Goal: Information Seeking & Learning: Find specific fact

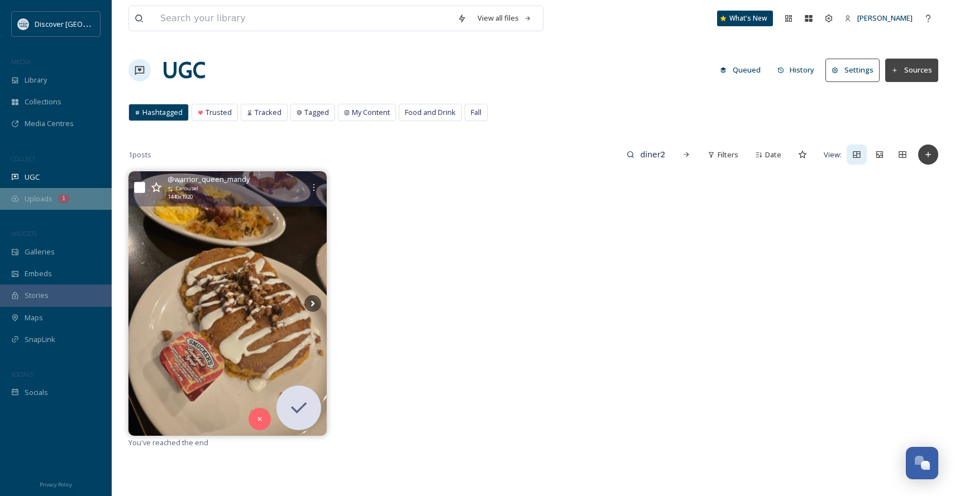
scroll to position [513, 0]
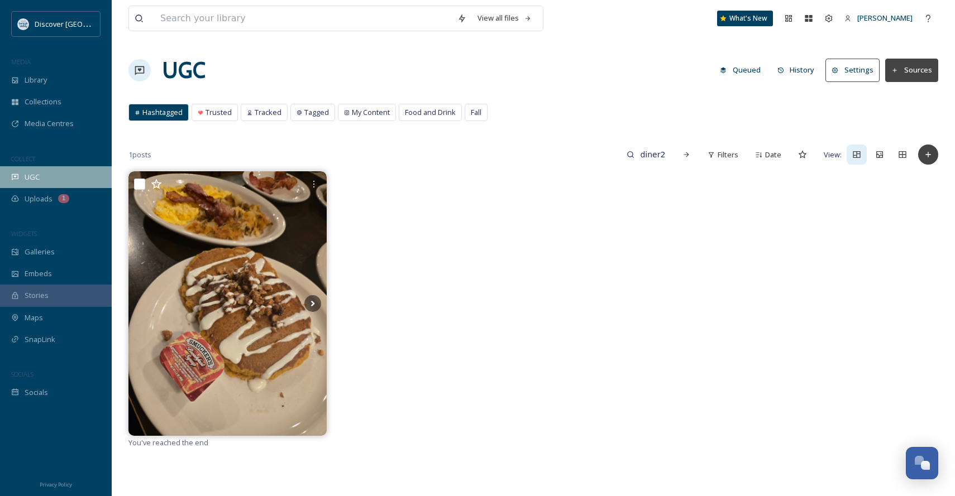
click at [79, 183] on div "UGC" at bounding box center [56, 177] width 112 height 22
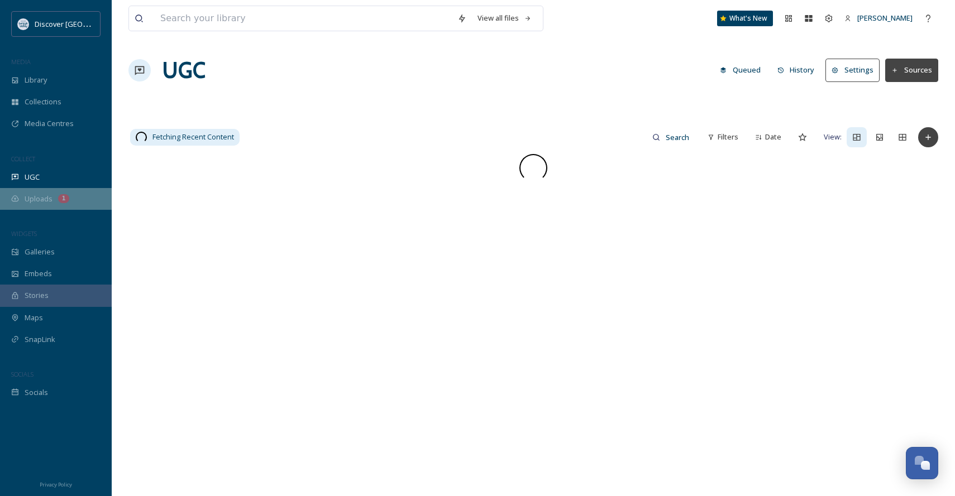
click at [68, 203] on div "Uploads 1" at bounding box center [56, 199] width 112 height 22
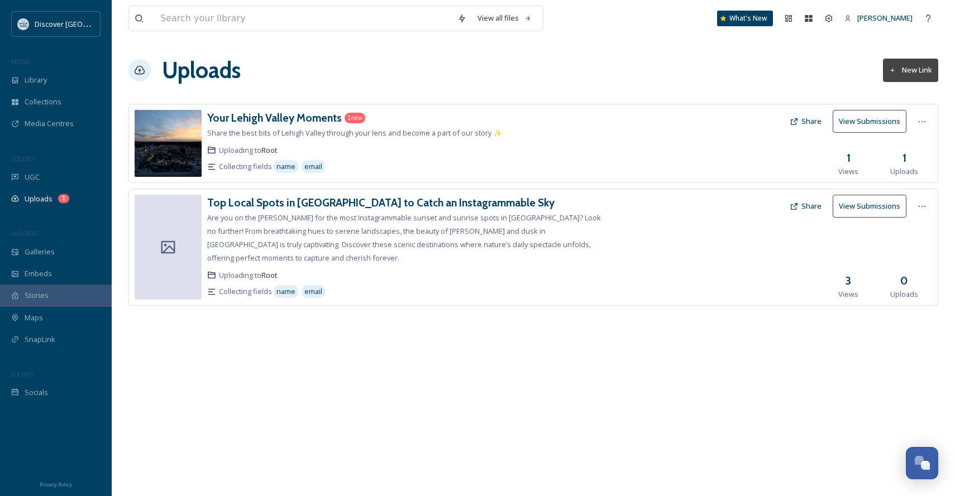
click at [85, 156] on div "COLLECT" at bounding box center [56, 159] width 112 height 15
click at [65, 173] on div "UGC" at bounding box center [56, 177] width 112 height 22
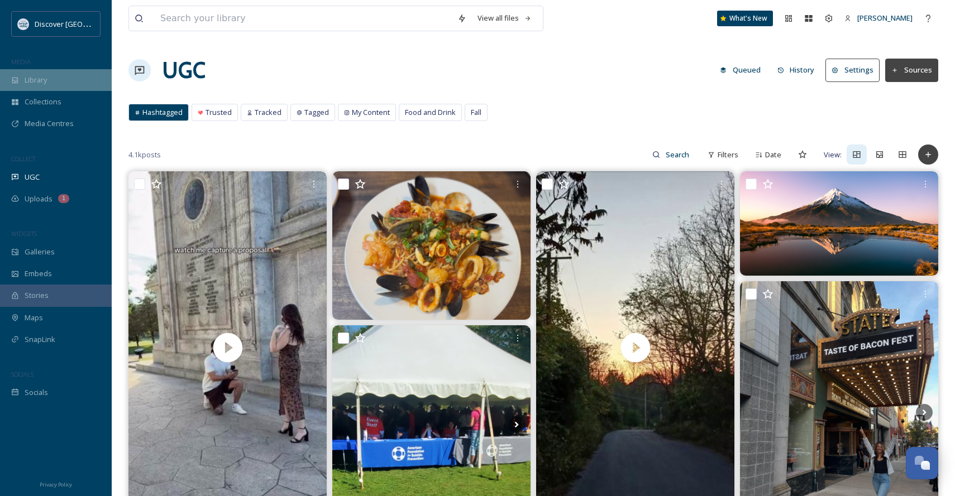
click at [51, 78] on div "Library" at bounding box center [56, 80] width 112 height 22
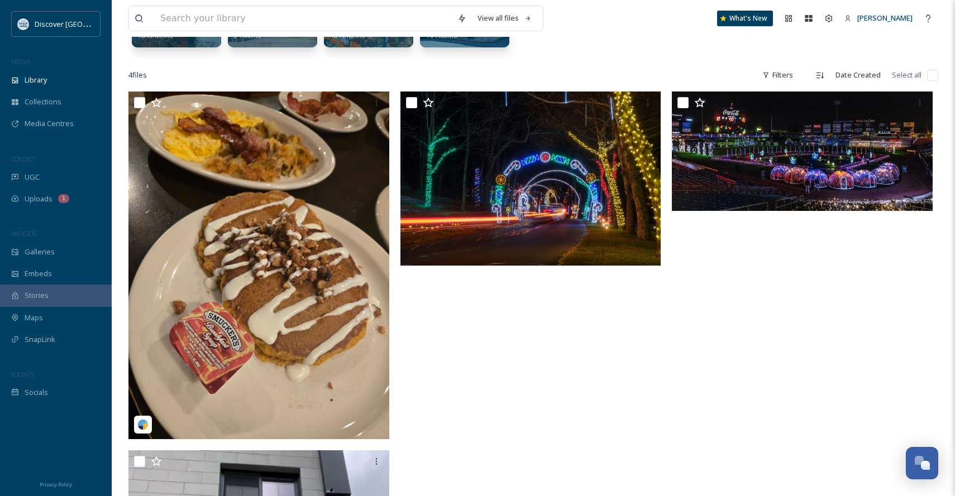
scroll to position [195, 0]
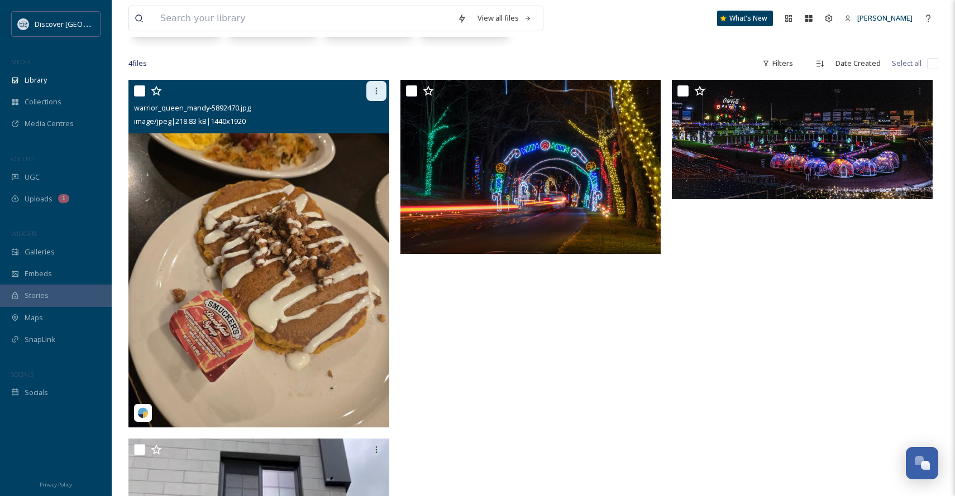
click at [372, 92] on icon at bounding box center [376, 91] width 9 height 9
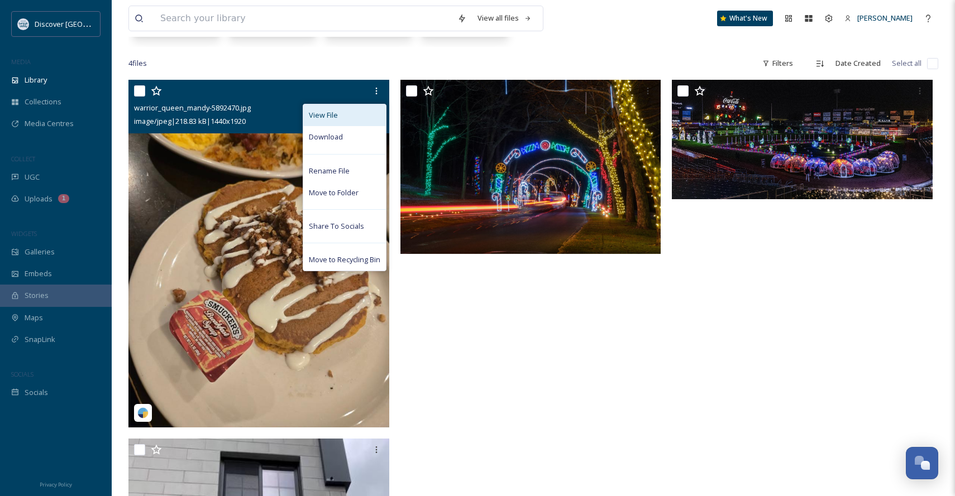
click at [331, 119] on span "View File" at bounding box center [323, 115] width 29 height 11
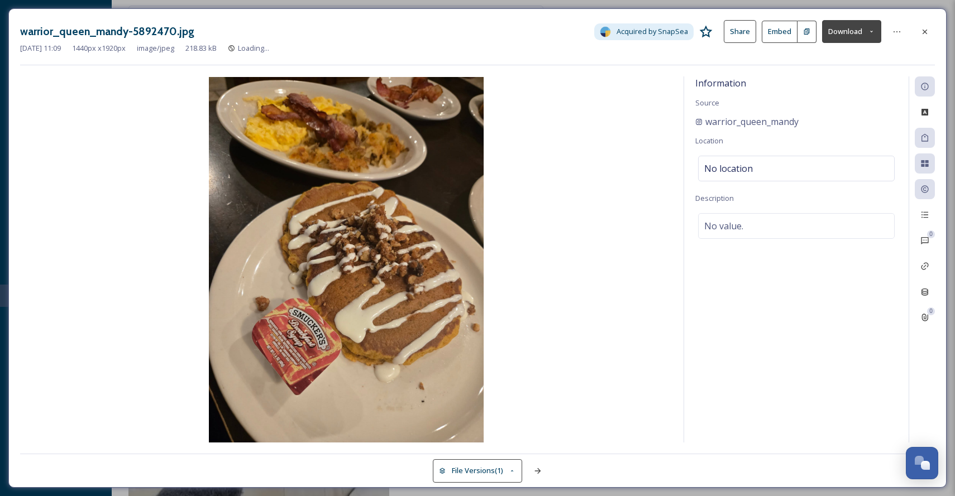
click at [788, 32] on button "Embed" at bounding box center [780, 32] width 36 height 22
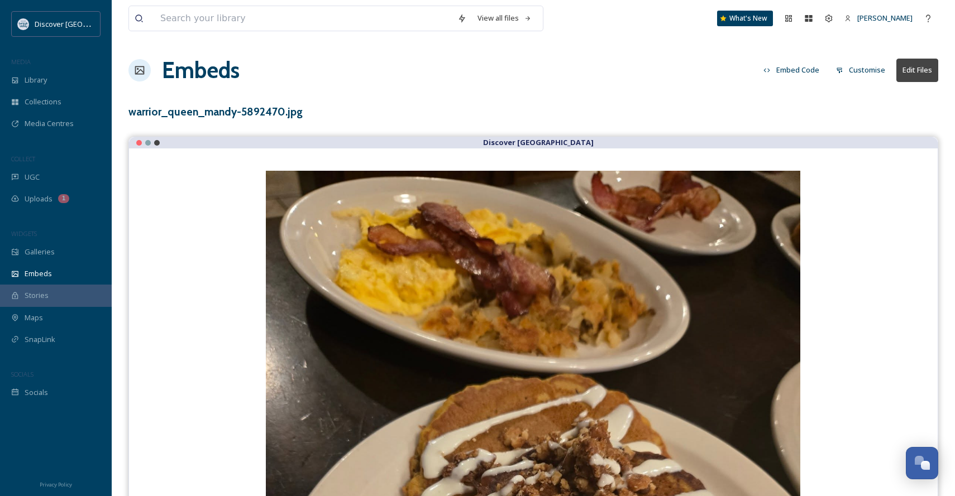
click at [795, 66] on button "Embed Code" at bounding box center [791, 70] width 67 height 22
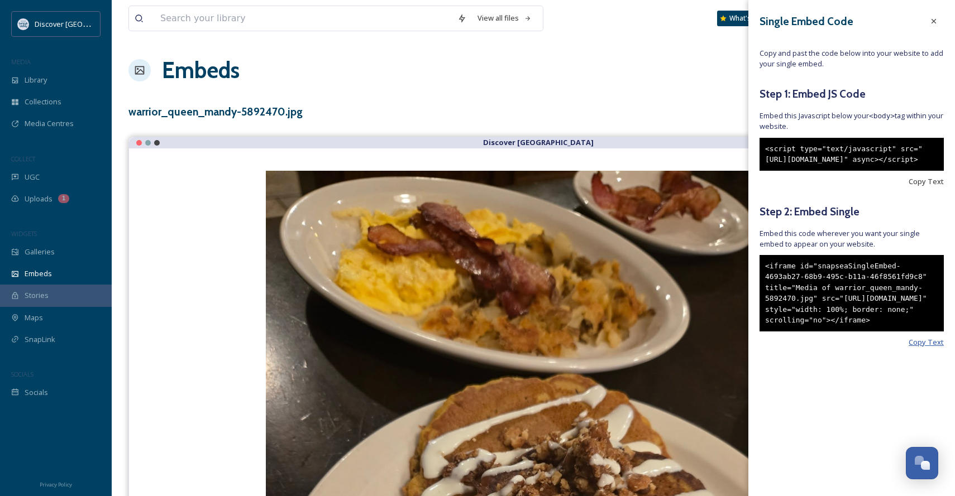
click at [923, 348] on span "Copy Text" at bounding box center [925, 342] width 35 height 11
click at [921, 348] on span "Copy Text" at bounding box center [925, 342] width 35 height 11
click at [825, 332] on div "<iframe id="snapseaSingleEmbed-4693ab27-68b9-495c-b11a-46f8561fd9c8" title="Med…" at bounding box center [851, 293] width 184 height 76
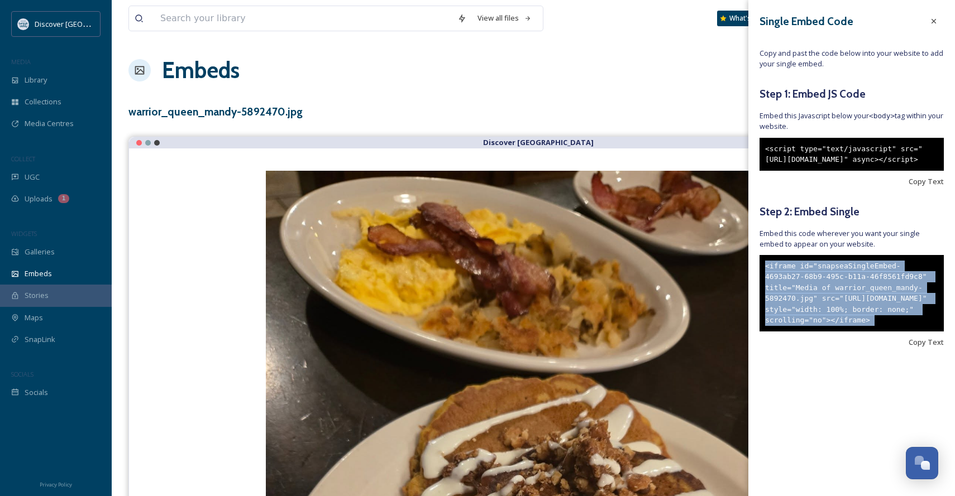
click at [825, 332] on div "<iframe id="snapseaSingleEmbed-4693ab27-68b9-495c-b11a-46f8561fd9c8" title="Med…" at bounding box center [851, 293] width 184 height 76
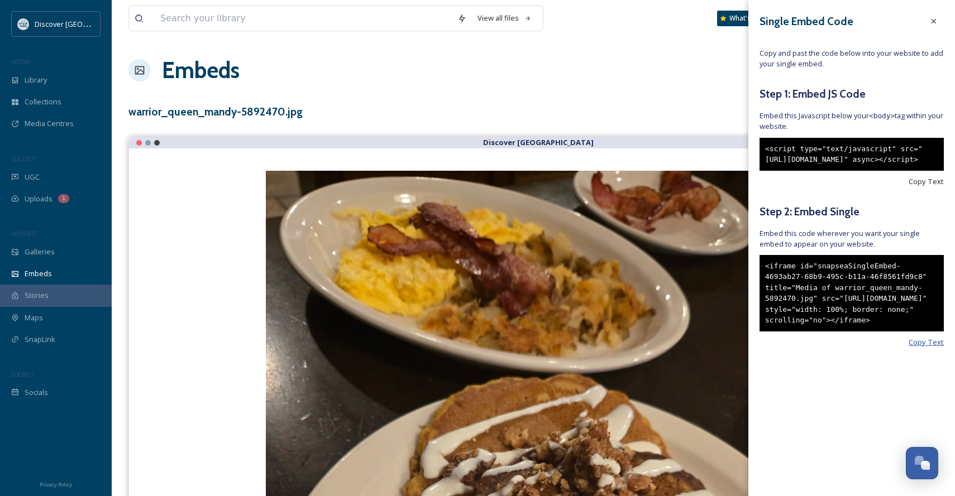
click at [916, 348] on span "Copy Text" at bounding box center [925, 342] width 35 height 11
click at [44, 179] on div "UGC" at bounding box center [56, 177] width 112 height 22
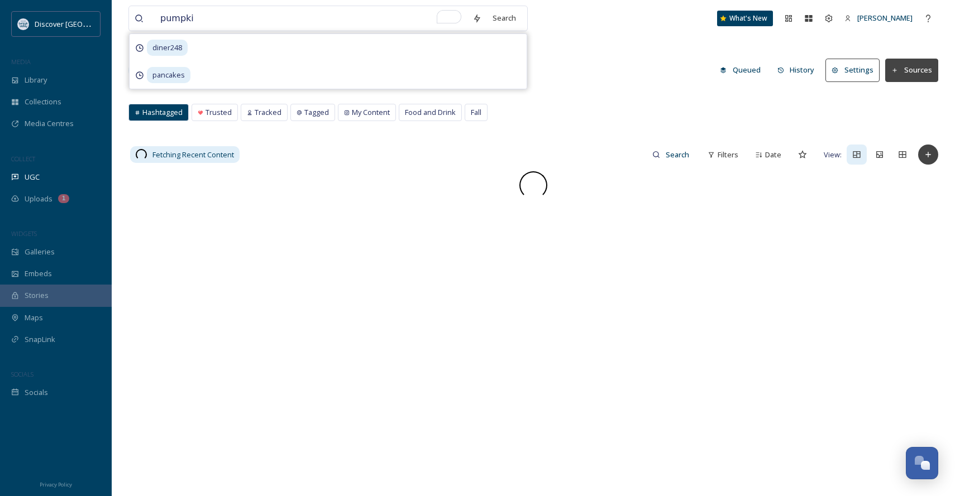
type input "pumpkin"
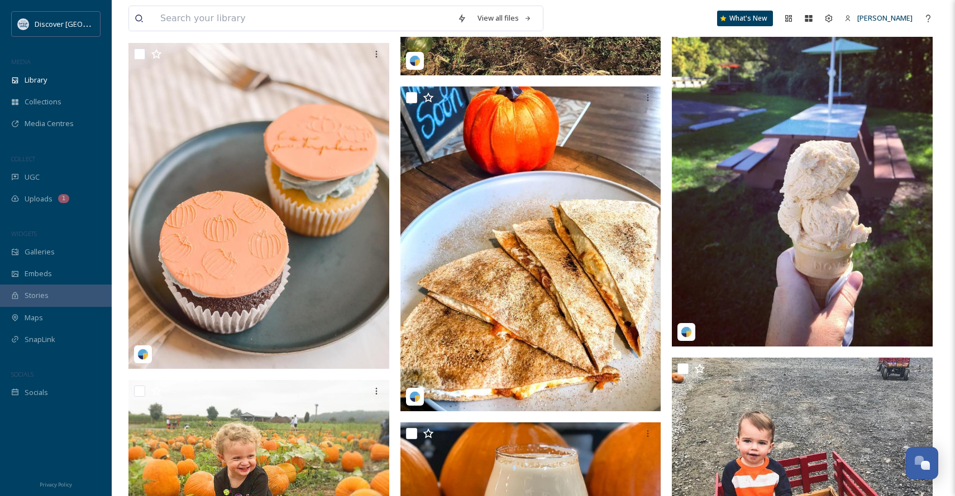
scroll to position [841, 0]
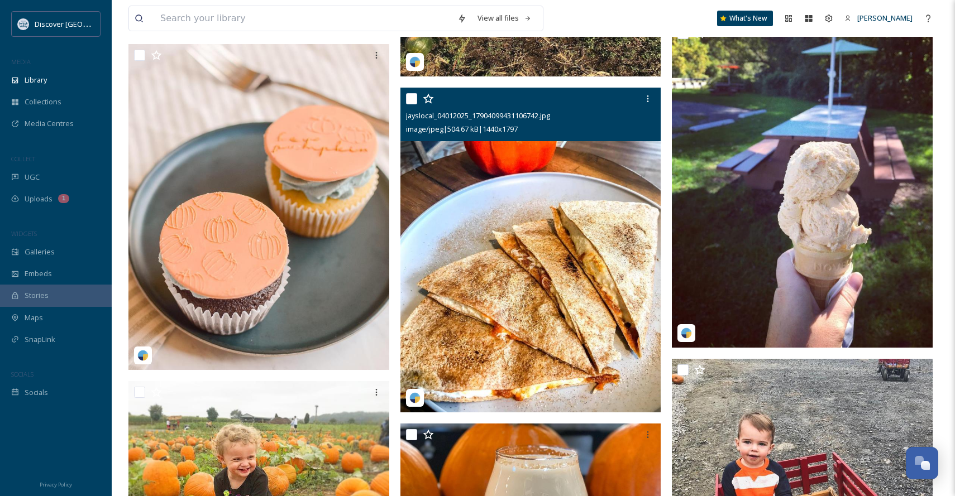
click at [607, 252] on img at bounding box center [530, 250] width 261 height 325
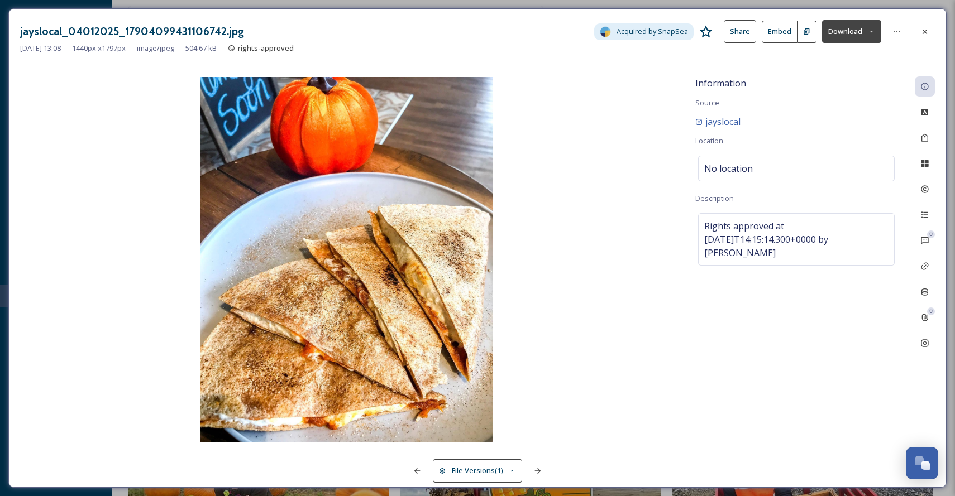
click at [725, 121] on span "jayslocal" at bounding box center [722, 121] width 35 height 13
click at [897, 35] on icon at bounding box center [896, 31] width 9 height 9
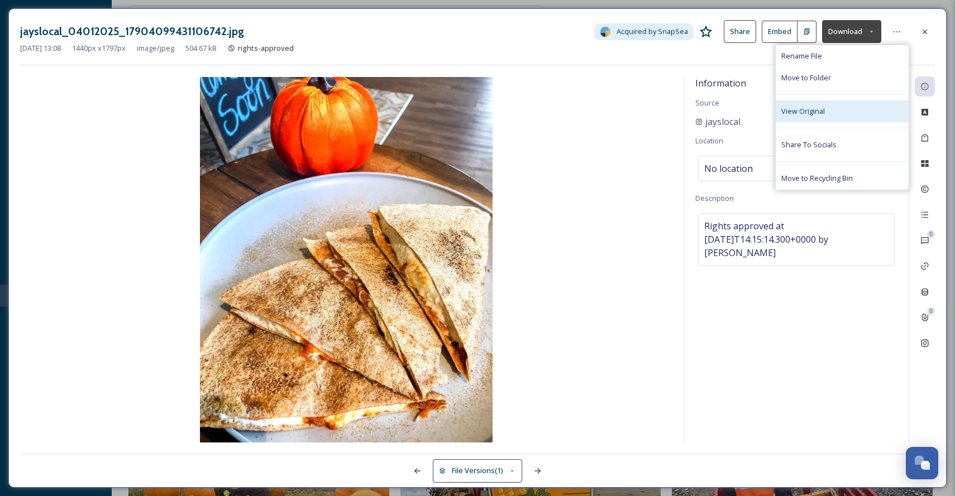
click at [840, 108] on div "View Original" at bounding box center [842, 112] width 133 height 22
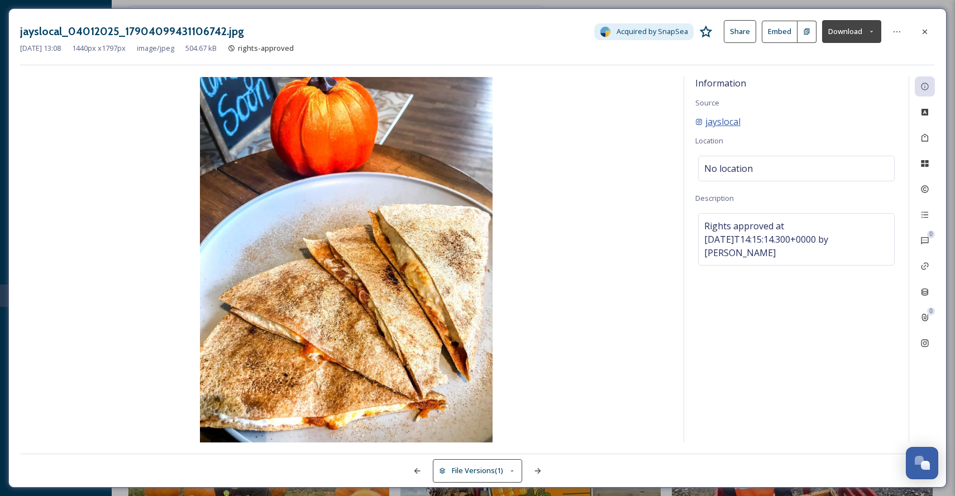
click at [738, 118] on span "jayslocal" at bounding box center [722, 121] width 35 height 13
click at [929, 32] on icon at bounding box center [924, 31] width 9 height 9
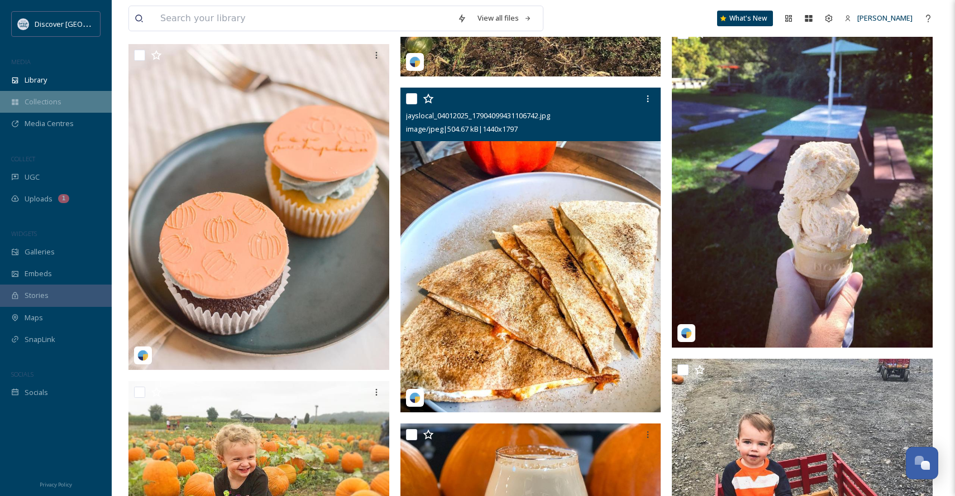
click at [57, 106] on span "Collections" at bounding box center [43, 102] width 37 height 11
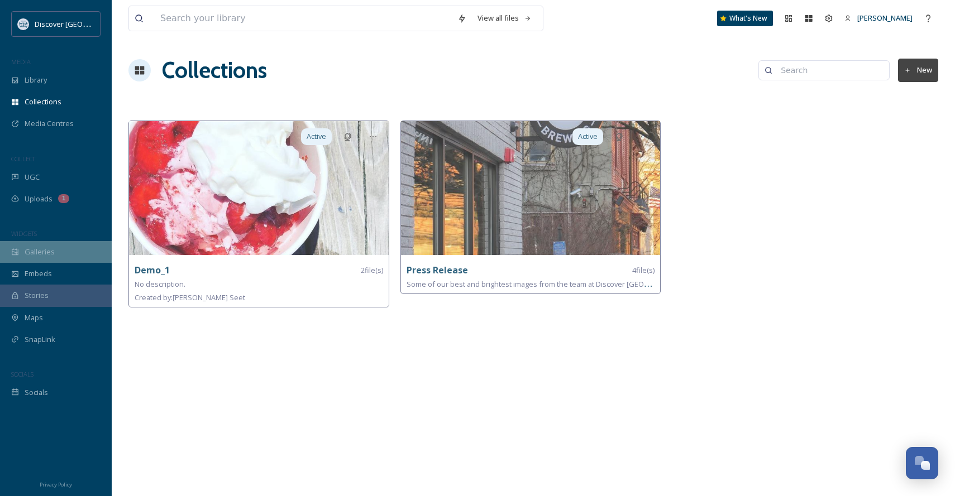
click at [73, 252] on div "Galleries" at bounding box center [56, 252] width 112 height 22
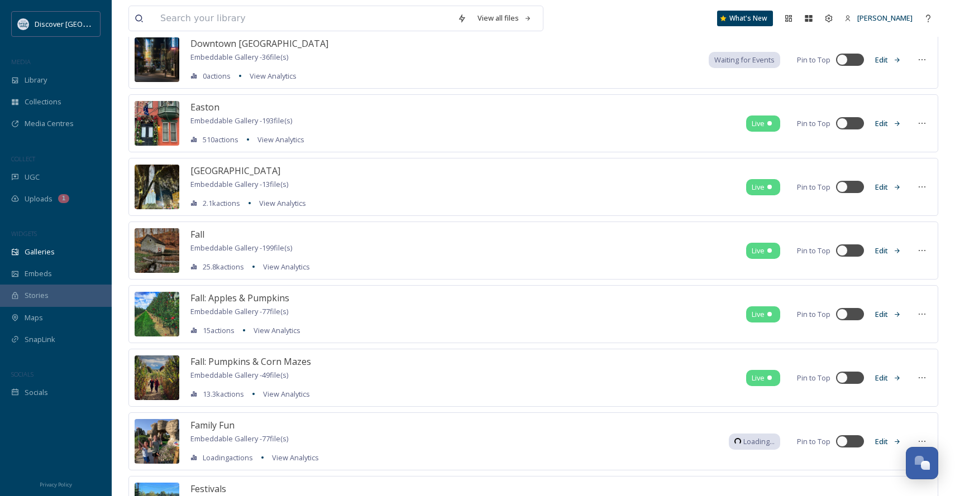
scroll to position [988, 0]
click at [257, 300] on span "Fall: Apples & Pumpkins" at bounding box center [239, 299] width 99 height 12
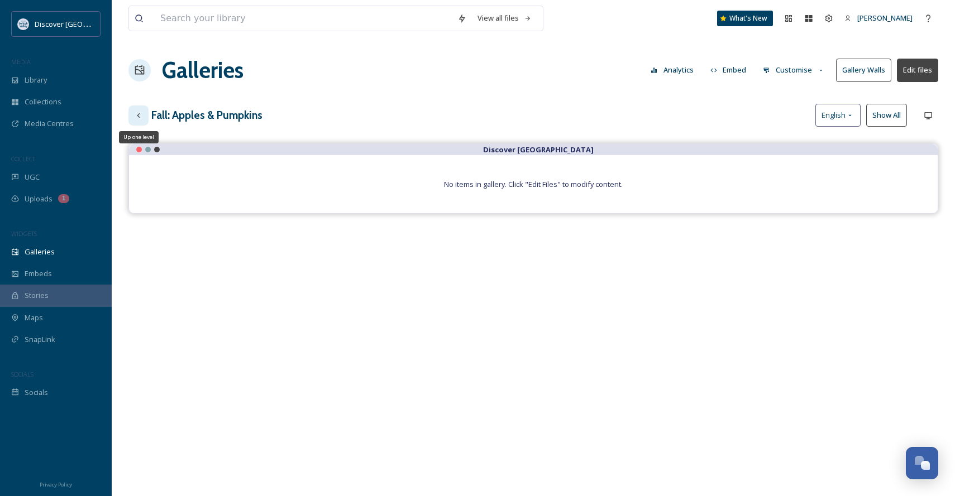
click at [135, 109] on div "Up one level" at bounding box center [138, 116] width 20 height 20
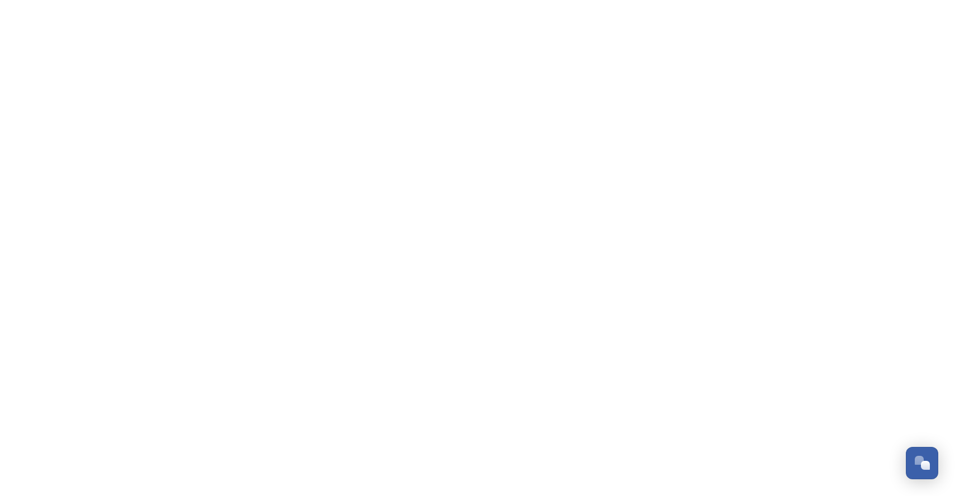
scroll to position [513, 0]
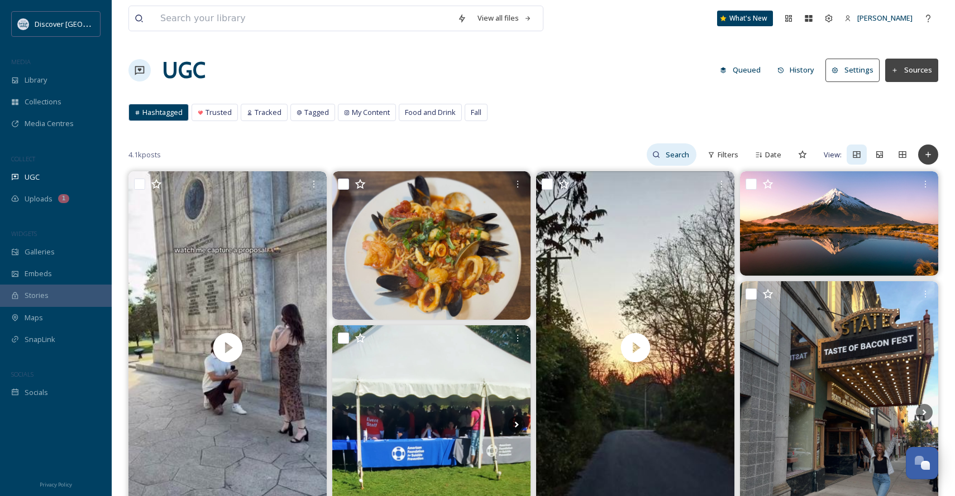
click at [681, 156] on input at bounding box center [678, 155] width 36 height 22
type input "[PERSON_NAME]'s local"
click at [682, 151] on div "Search" at bounding box center [686, 155] width 20 height 20
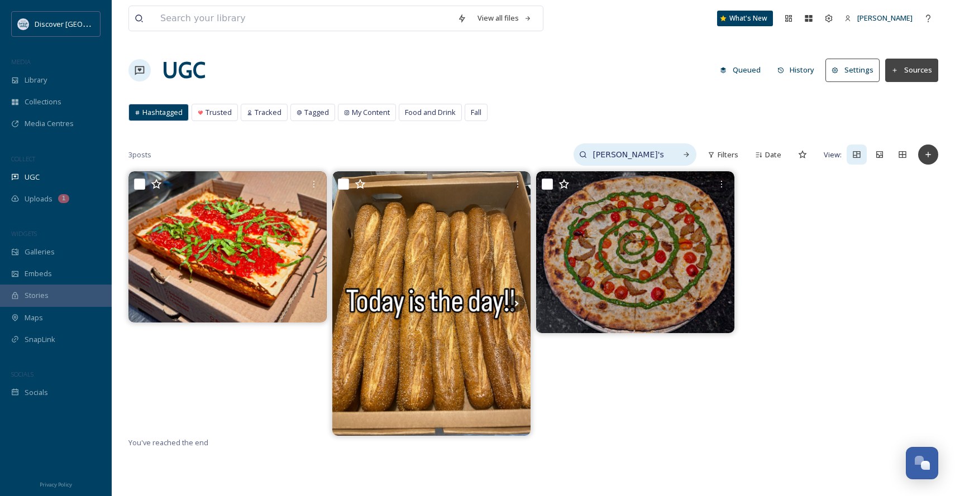
click at [662, 157] on input "[PERSON_NAME]'s local" at bounding box center [629, 155] width 84 height 22
click at [606, 155] on input "[PERSON_NAME]'s local" at bounding box center [629, 155] width 84 height 22
click at [369, 17] on input "To enrich screen reader interactions, please activate Accessibility in Grammarl…" at bounding box center [303, 18] width 297 height 25
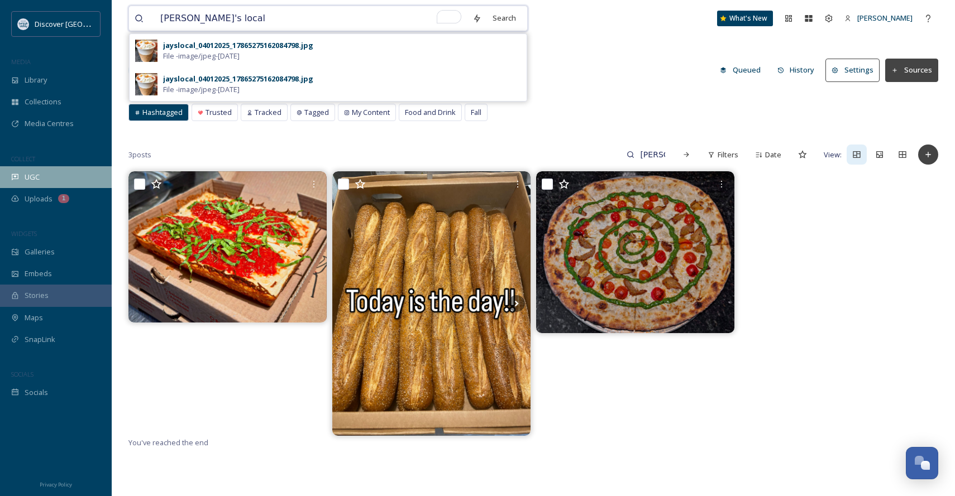
type input "[PERSON_NAME]'s local"
click at [74, 171] on div "UGC" at bounding box center [56, 177] width 112 height 22
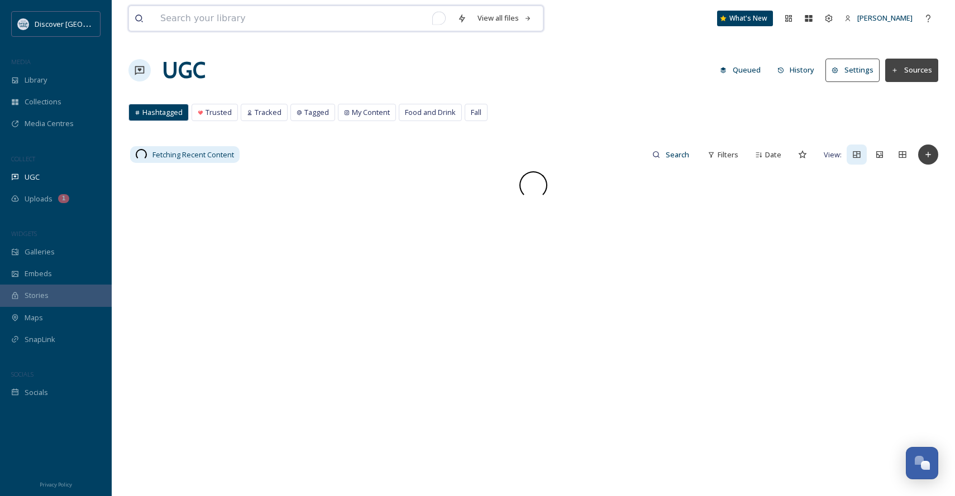
click at [291, 13] on input "To enrich screen reader interactions, please activate Accessibility in Grammarl…" at bounding box center [303, 18] width 297 height 25
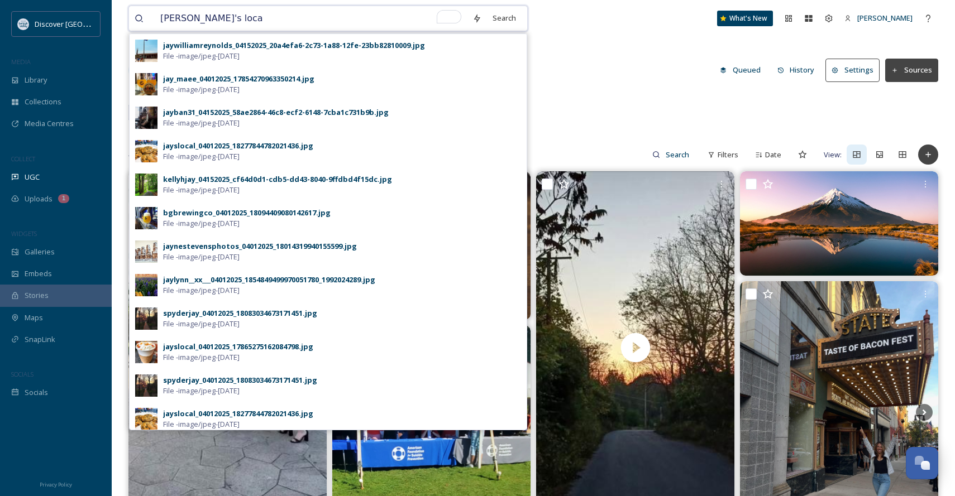
type input "[PERSON_NAME]'s local"
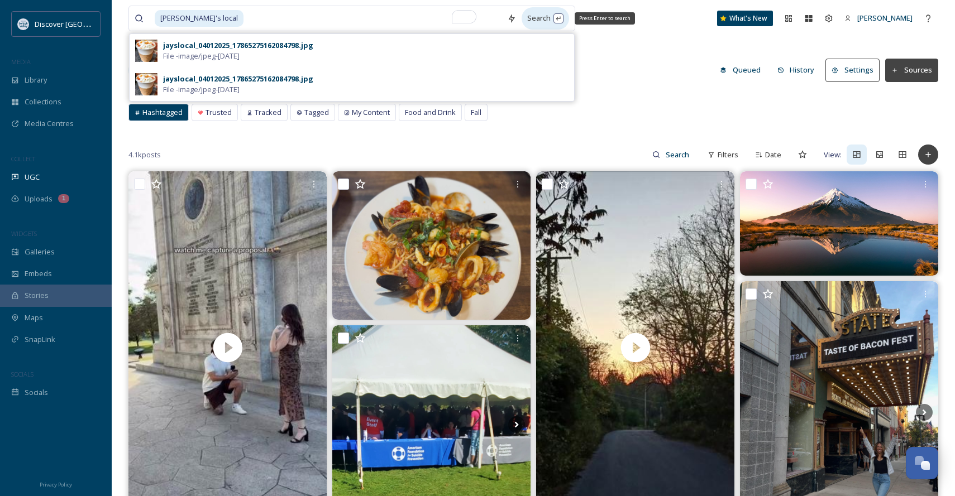
click at [522, 19] on div "Search Press Enter to search" at bounding box center [545, 18] width 47 height 22
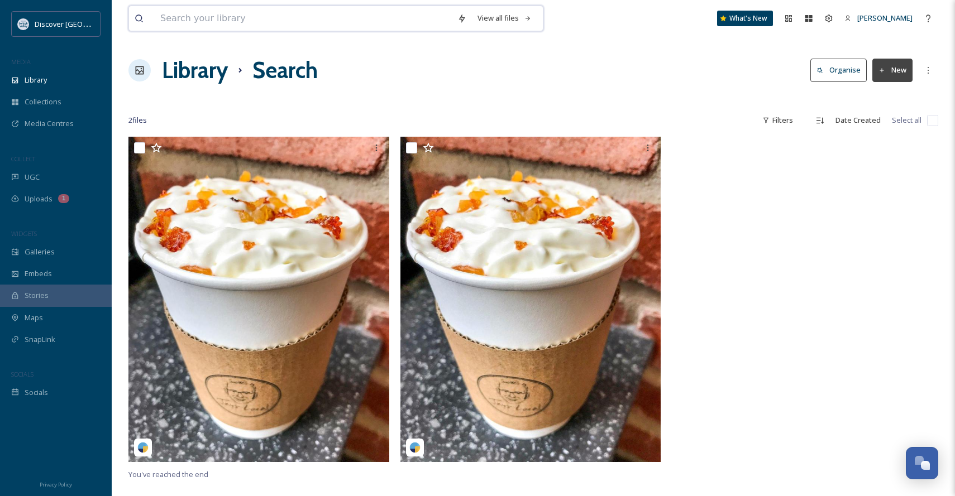
click at [214, 13] on input at bounding box center [303, 18] width 297 height 25
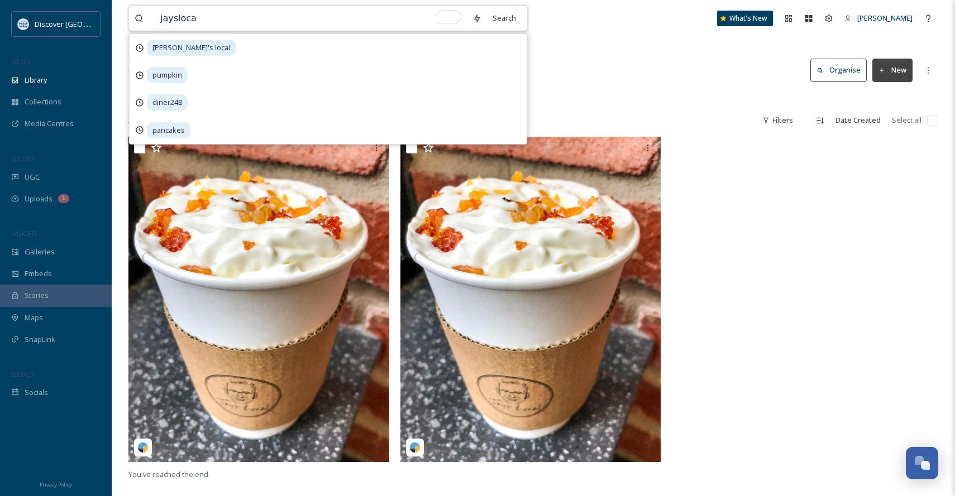
type input "jayslocal"
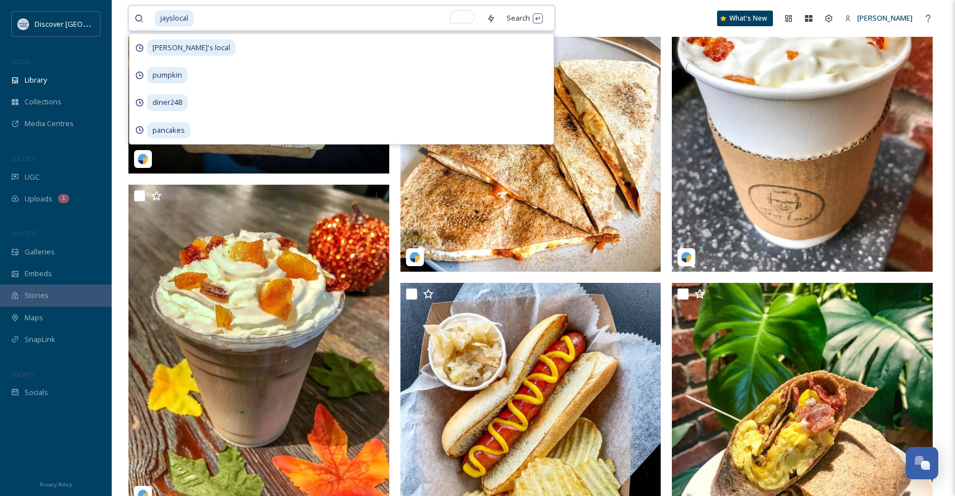
scroll to position [118, 0]
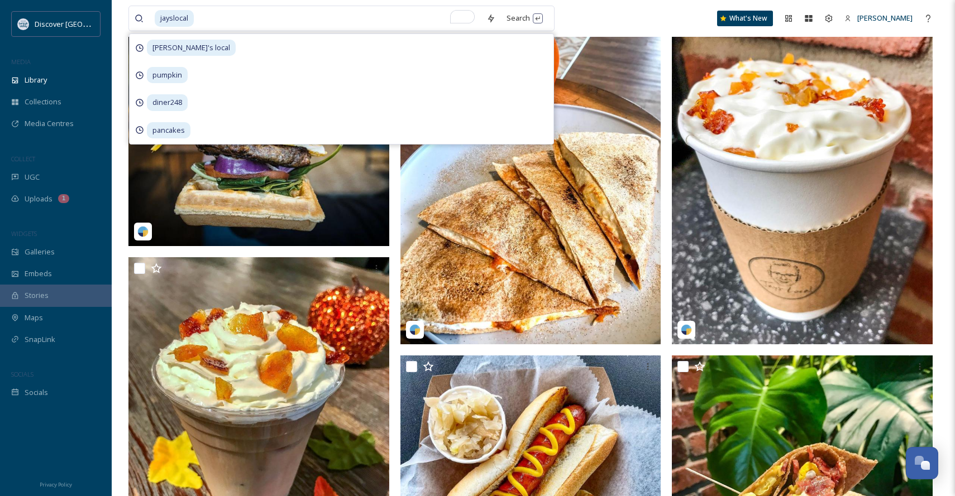
click at [650, 20] on div "jayslocal Search jay's local pumpkin diner248 pancakes What's New Ashley Rome" at bounding box center [533, 18] width 810 height 37
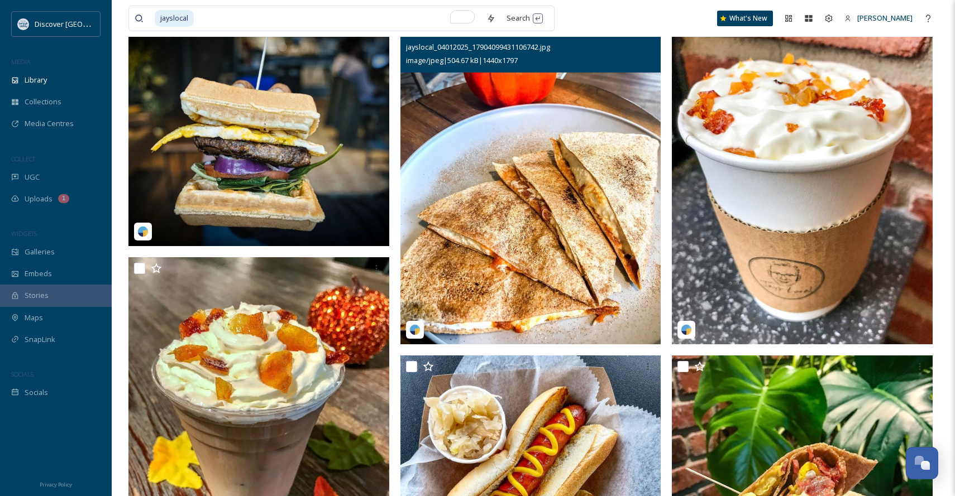
scroll to position [0, 0]
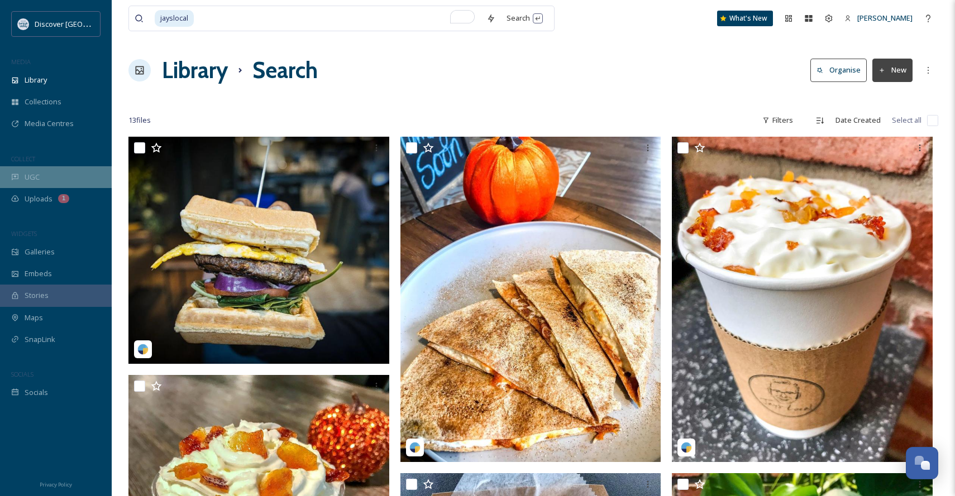
click at [71, 174] on div "UGC" at bounding box center [56, 177] width 112 height 22
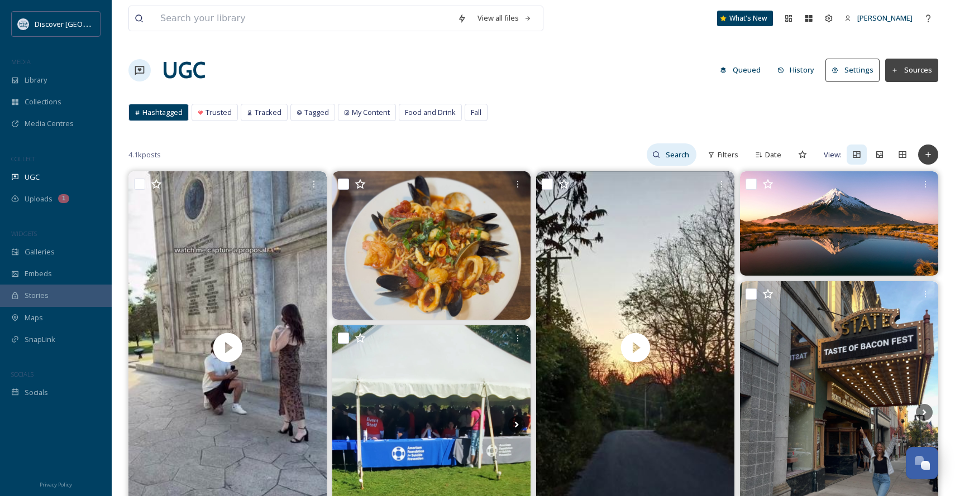
click at [675, 152] on input at bounding box center [678, 155] width 36 height 22
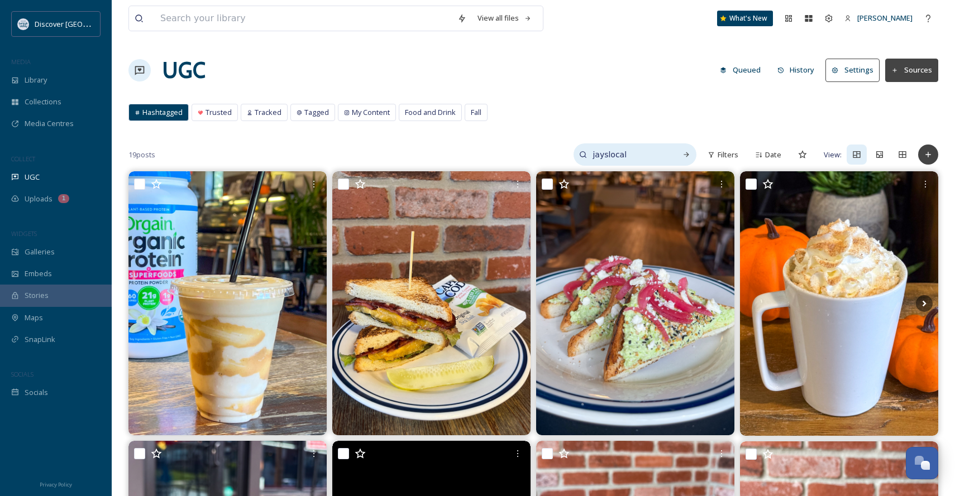
click at [649, 161] on input "jayslocal" at bounding box center [629, 155] width 84 height 22
type input "pumpkin spice pretzel"
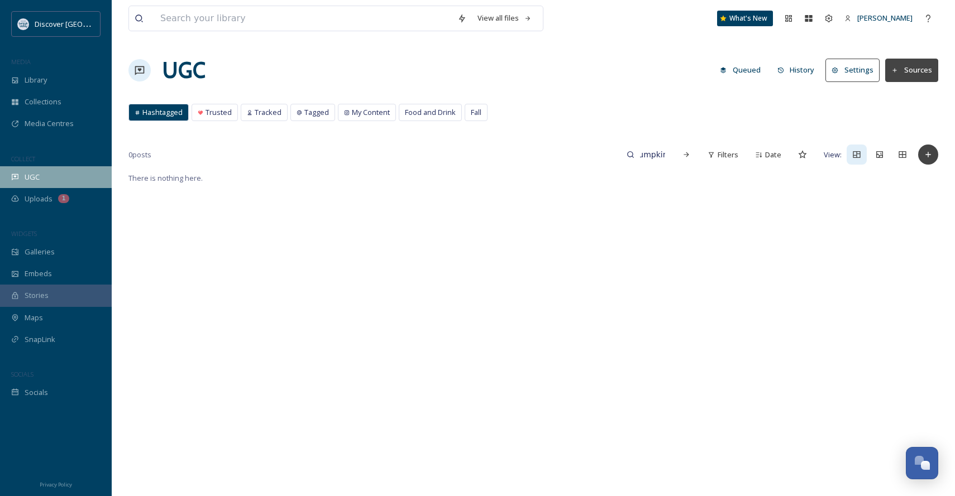
click at [68, 177] on div "UGC" at bounding box center [56, 177] width 112 height 22
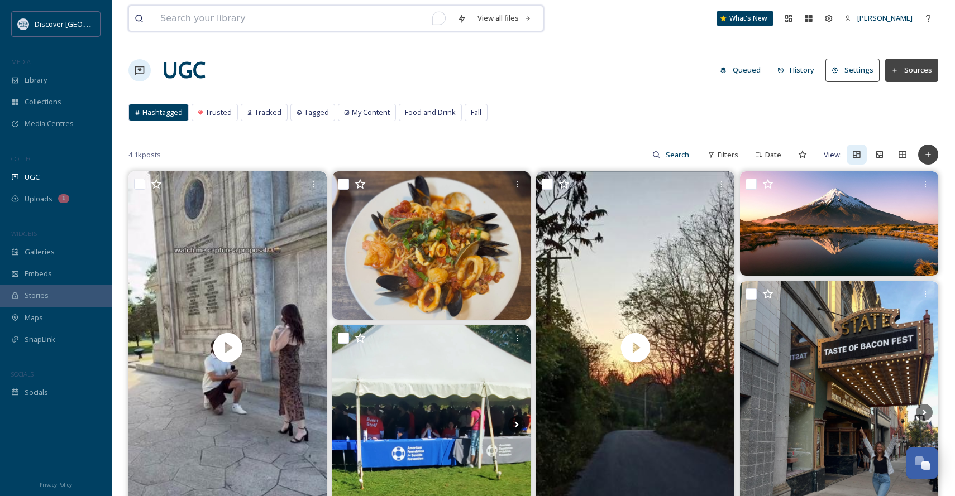
click at [228, 13] on input "To enrich screen reader interactions, please activate Accessibility in Grammarl…" at bounding box center [303, 18] width 297 height 25
type input "pumpkin spice"
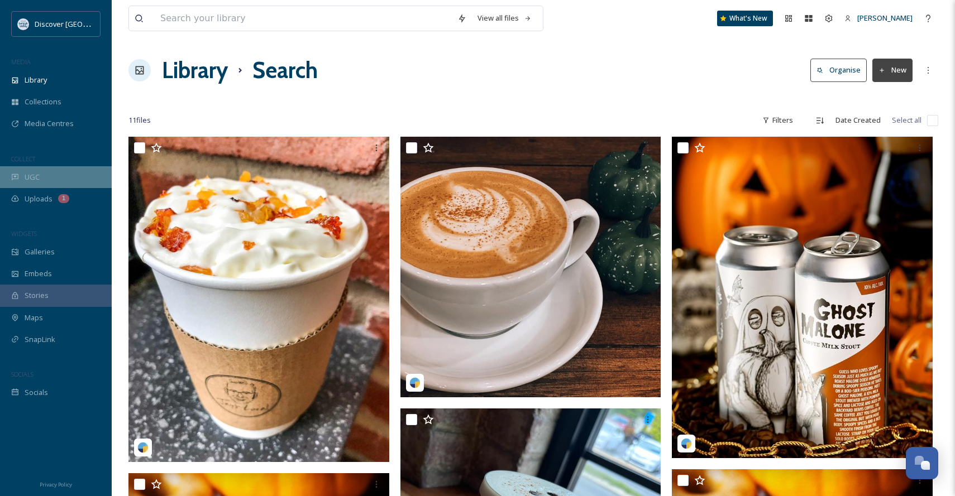
click at [49, 173] on div "UGC" at bounding box center [56, 177] width 112 height 22
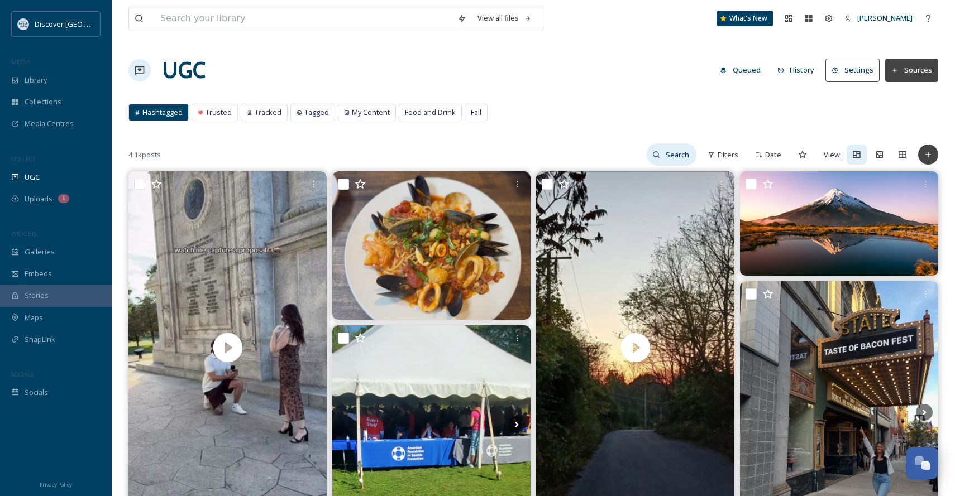
click at [681, 154] on input at bounding box center [678, 155] width 36 height 22
type input "pumpkin"
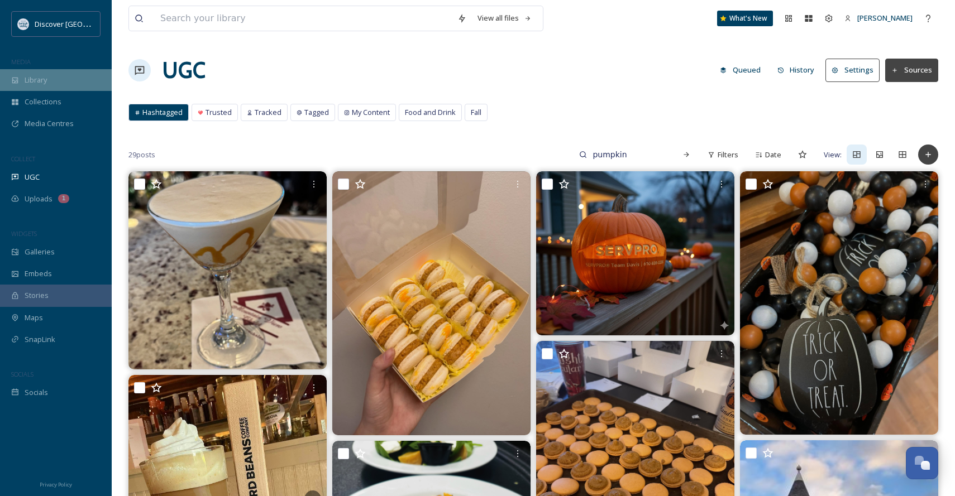
click at [76, 84] on div "Library" at bounding box center [56, 80] width 112 height 22
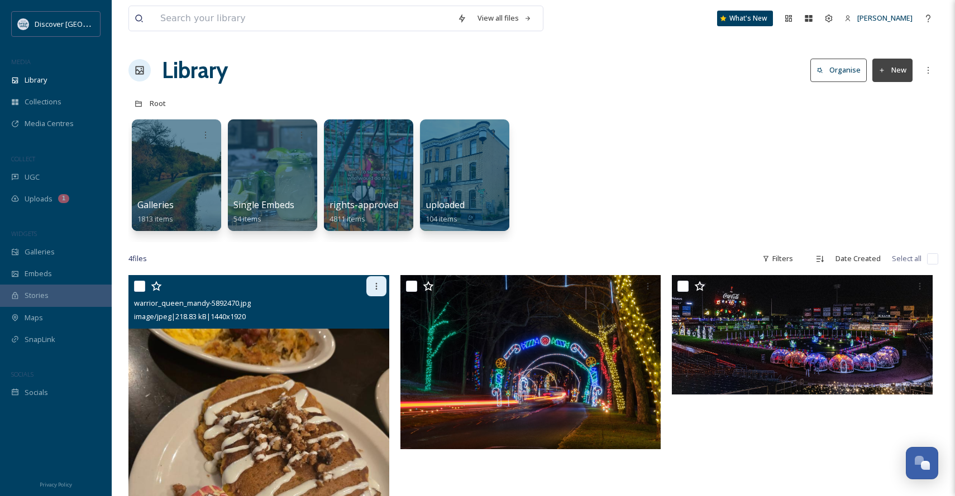
click at [374, 288] on icon at bounding box center [376, 286] width 9 height 9
click at [269, 415] on img at bounding box center [258, 448] width 261 height 347
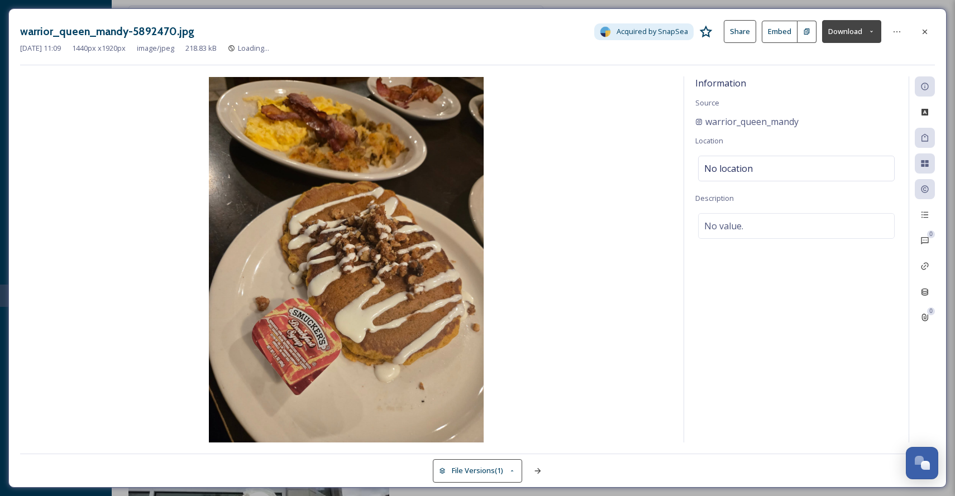
click at [790, 31] on button "Embed" at bounding box center [780, 32] width 36 height 22
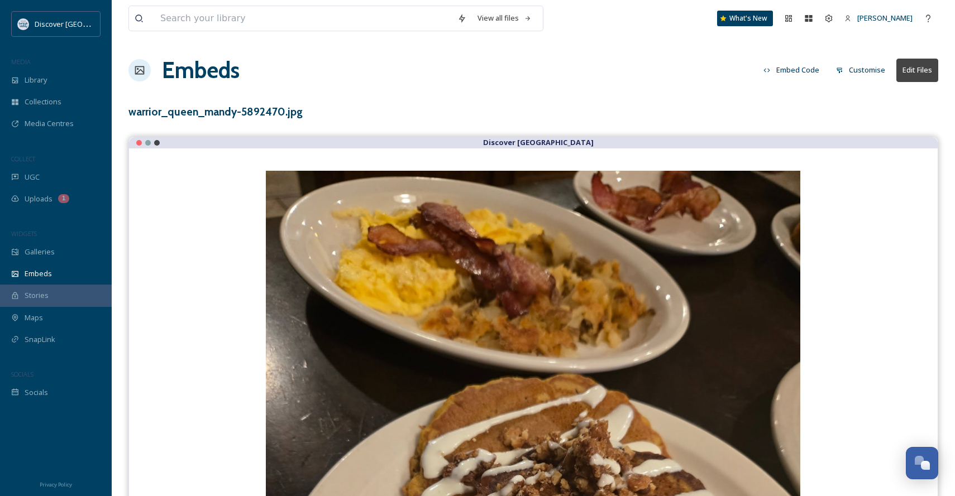
click at [802, 68] on button "Embed Code" at bounding box center [791, 70] width 67 height 22
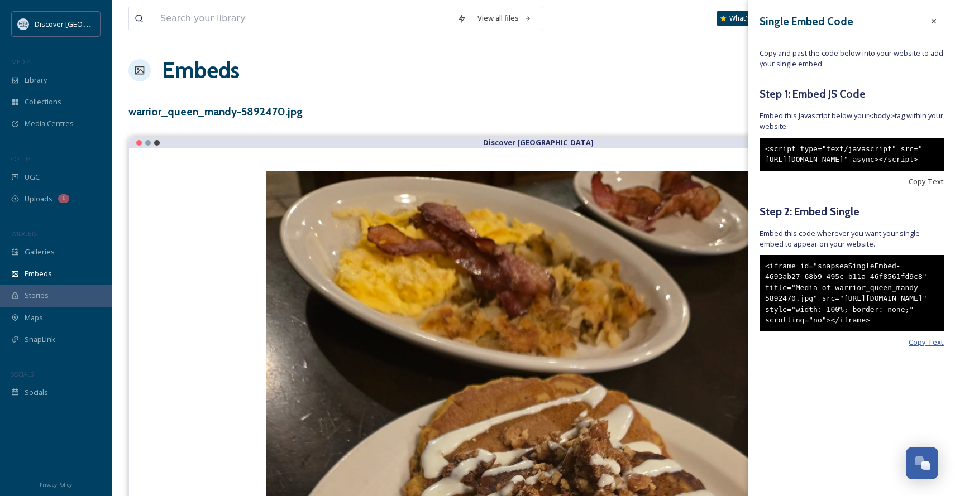
click at [931, 348] on span "Copy Text" at bounding box center [925, 342] width 35 height 11
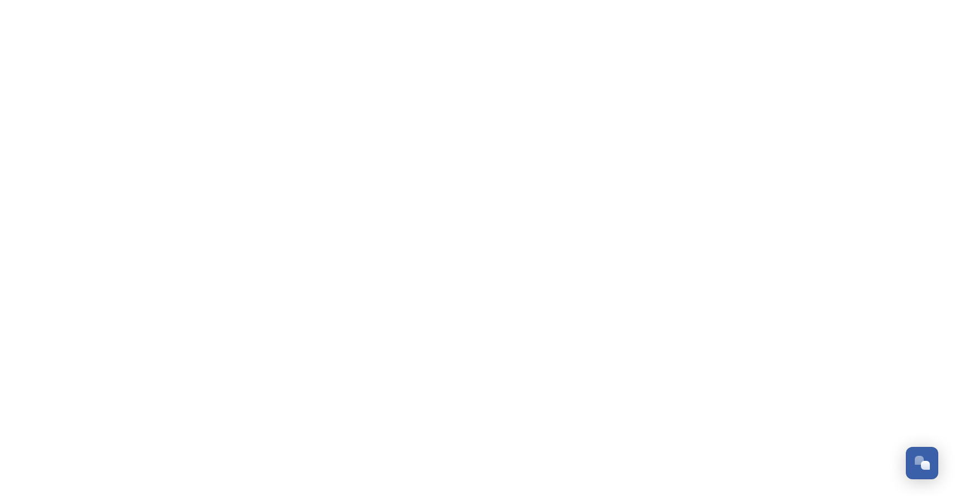
scroll to position [513, 0]
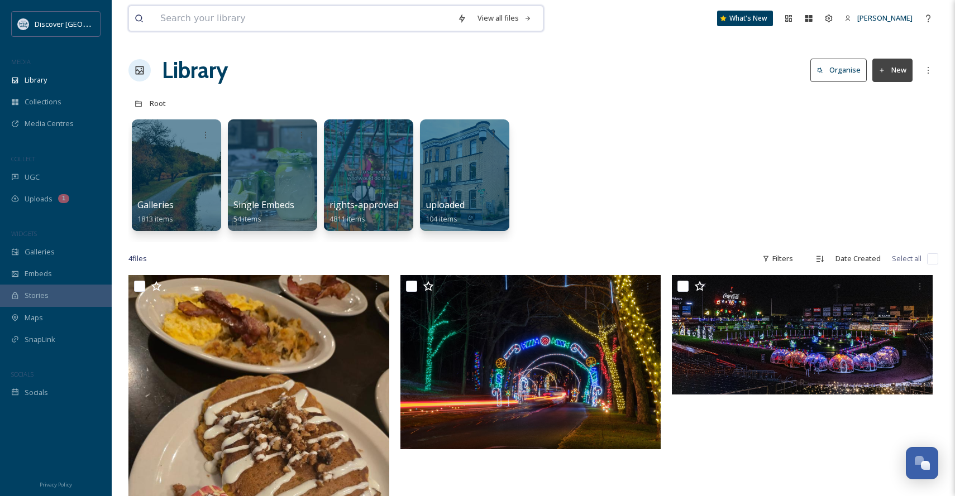
click at [242, 26] on input at bounding box center [303, 18] width 297 height 25
type input "pumpkin"
click at [28, 175] on span "UGC" at bounding box center [32, 177] width 15 height 11
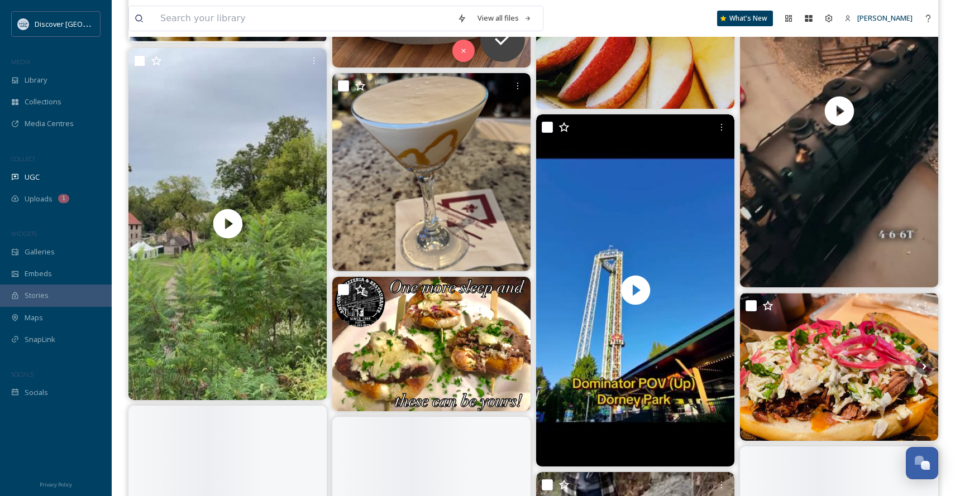
scroll to position [4513, 0]
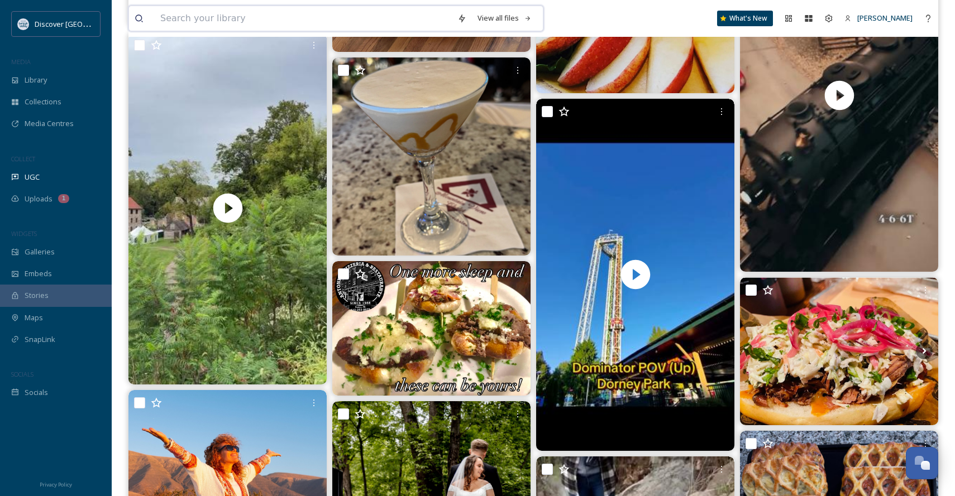
click at [259, 21] on input at bounding box center [303, 18] width 297 height 25
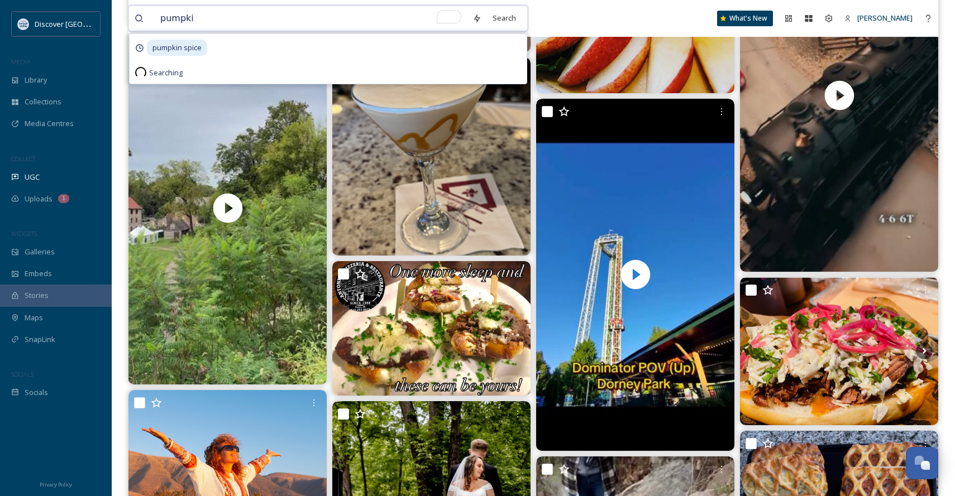
type input "pumpkin"
click at [515, 19] on div "Search Press Enter to search" at bounding box center [524, 18] width 47 height 22
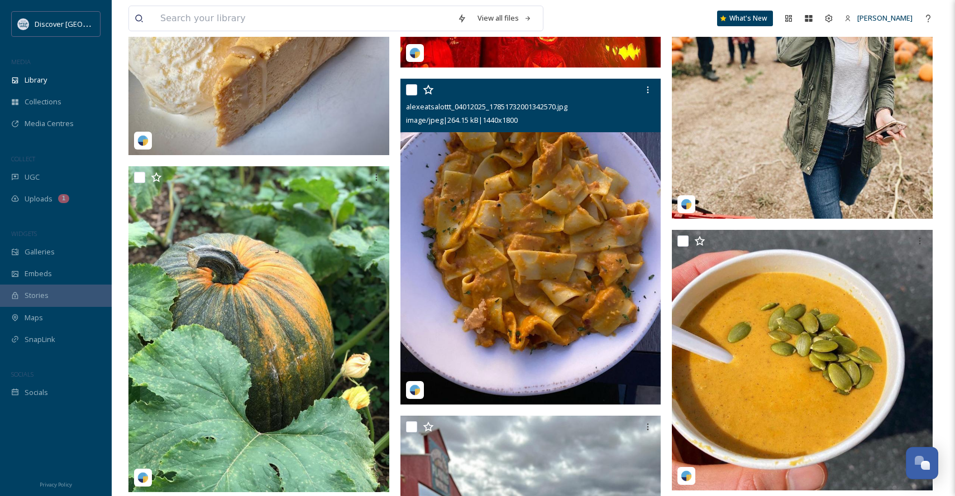
scroll to position [2999, 0]
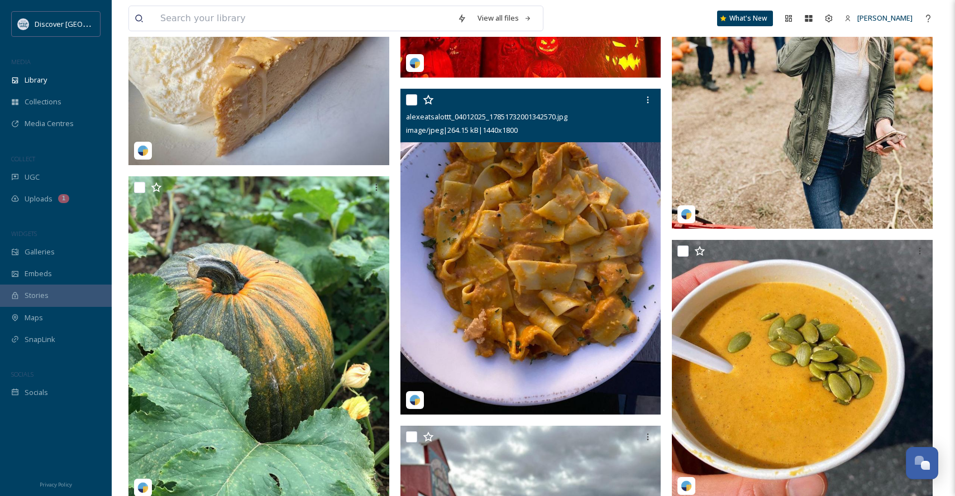
click at [540, 190] on img at bounding box center [530, 252] width 261 height 326
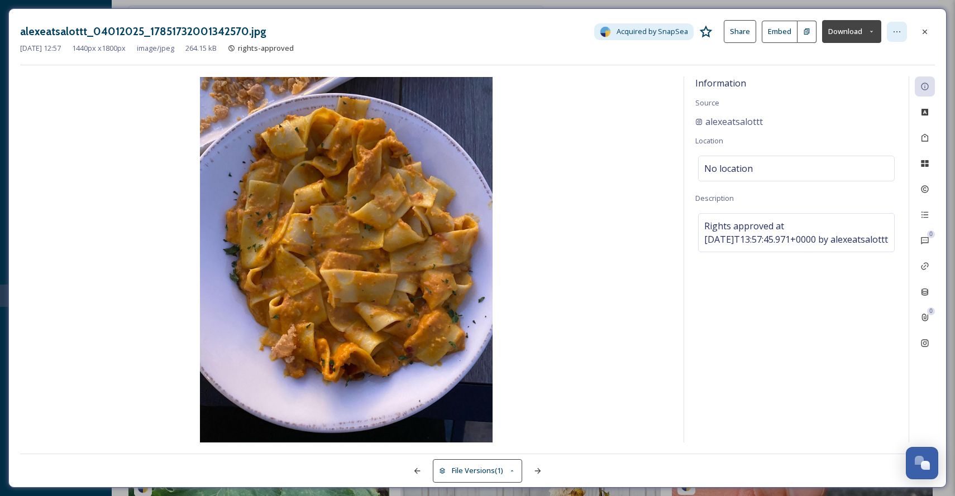
click at [901, 34] on icon at bounding box center [896, 31] width 9 height 9
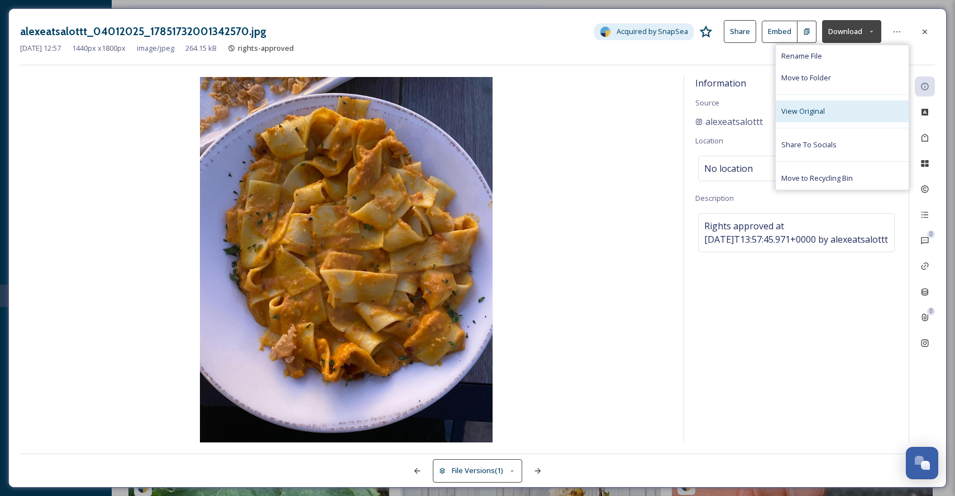
click at [839, 109] on div "View Original" at bounding box center [842, 112] width 133 height 22
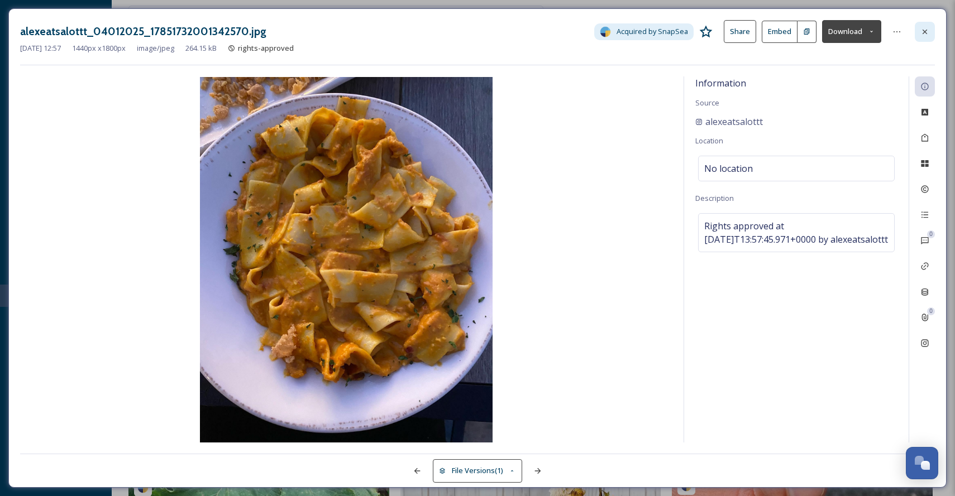
click at [922, 32] on icon at bounding box center [924, 31] width 9 height 9
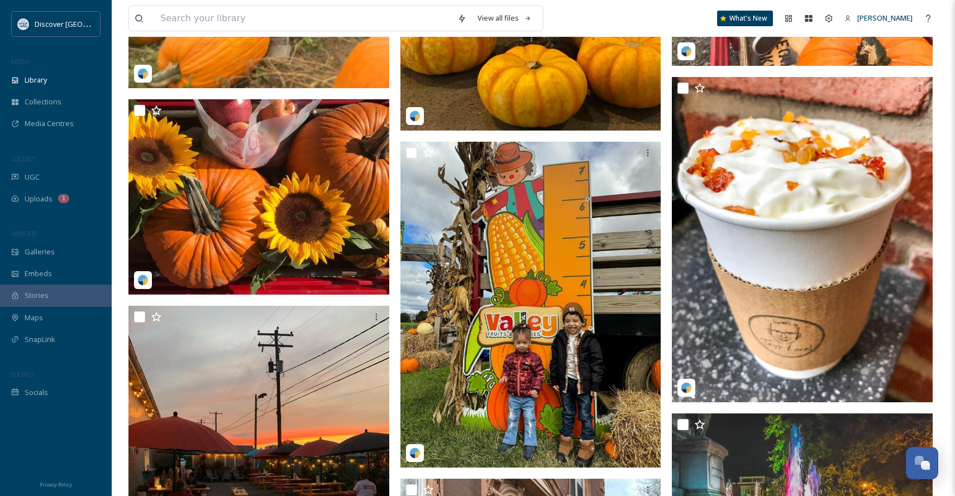
scroll to position [1233, 0]
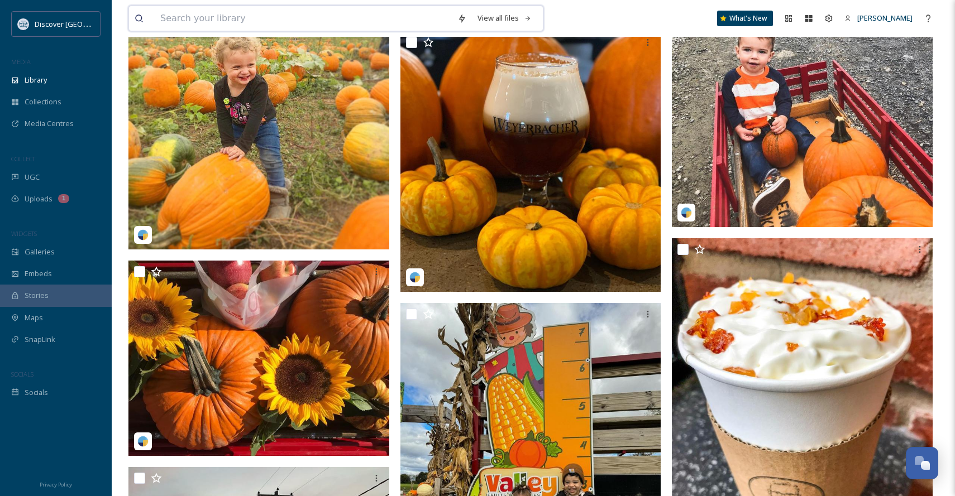
click at [294, 13] on input at bounding box center [303, 18] width 297 height 25
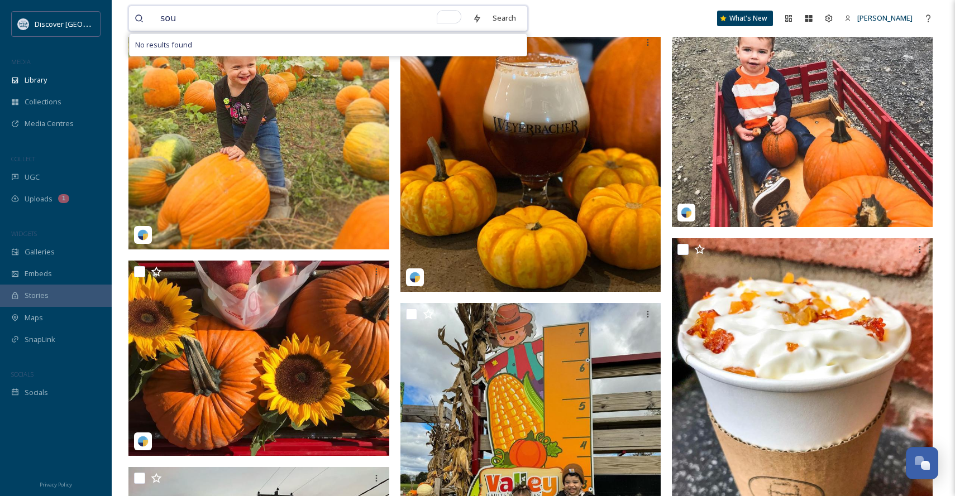
type input "soup"
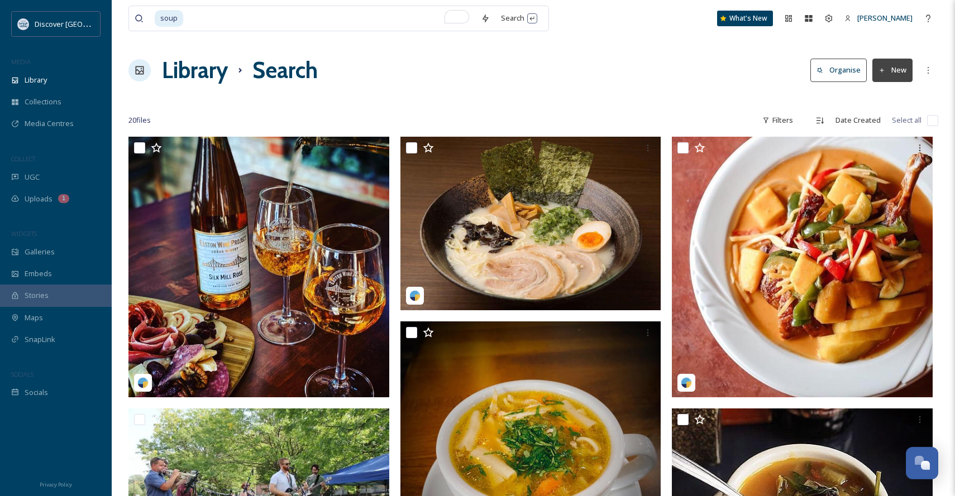
click at [645, 57] on div "Library Search Organise New" at bounding box center [533, 71] width 810 height 34
click at [388, 28] on input "To enrich screen reader interactions, please activate Accessibility in Grammarl…" at bounding box center [329, 18] width 291 height 25
type input "squash"
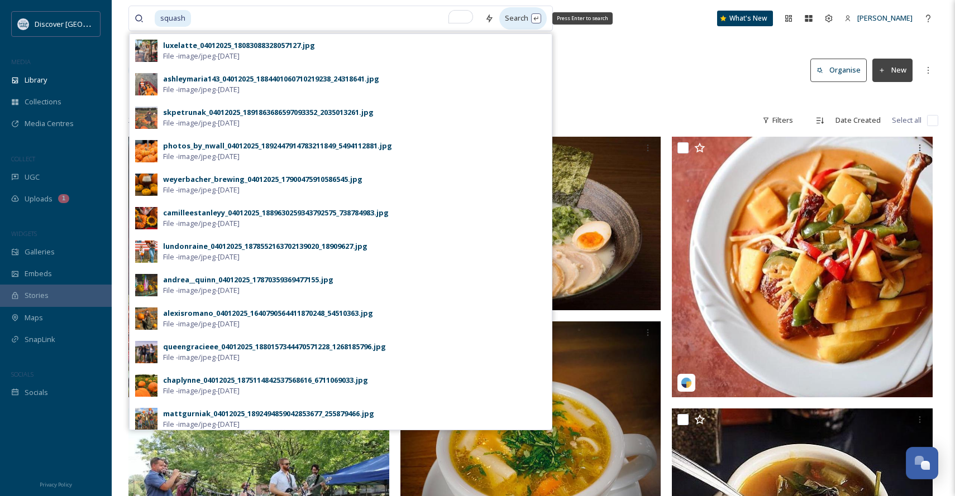
click at [519, 21] on div "Search Press Enter to search" at bounding box center [522, 18] width 47 height 22
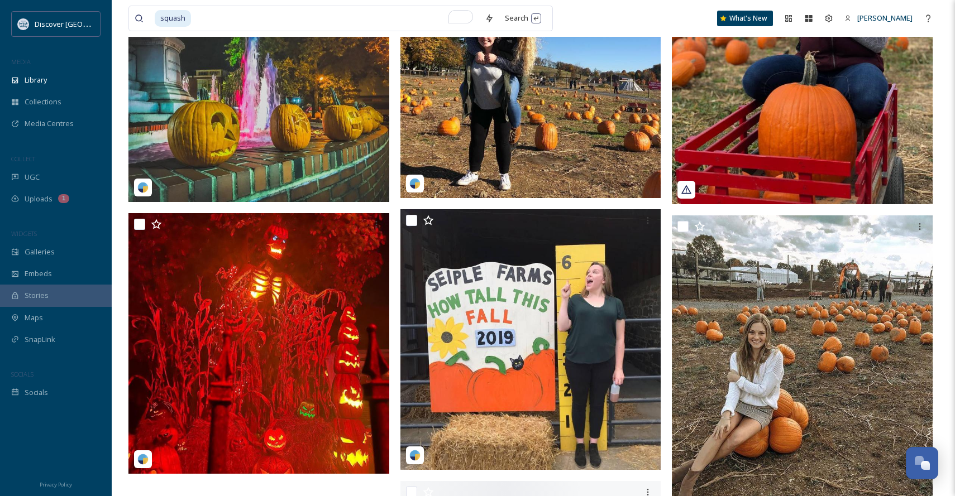
scroll to position [6350, 0]
